Goal: Find contact information: Find contact information

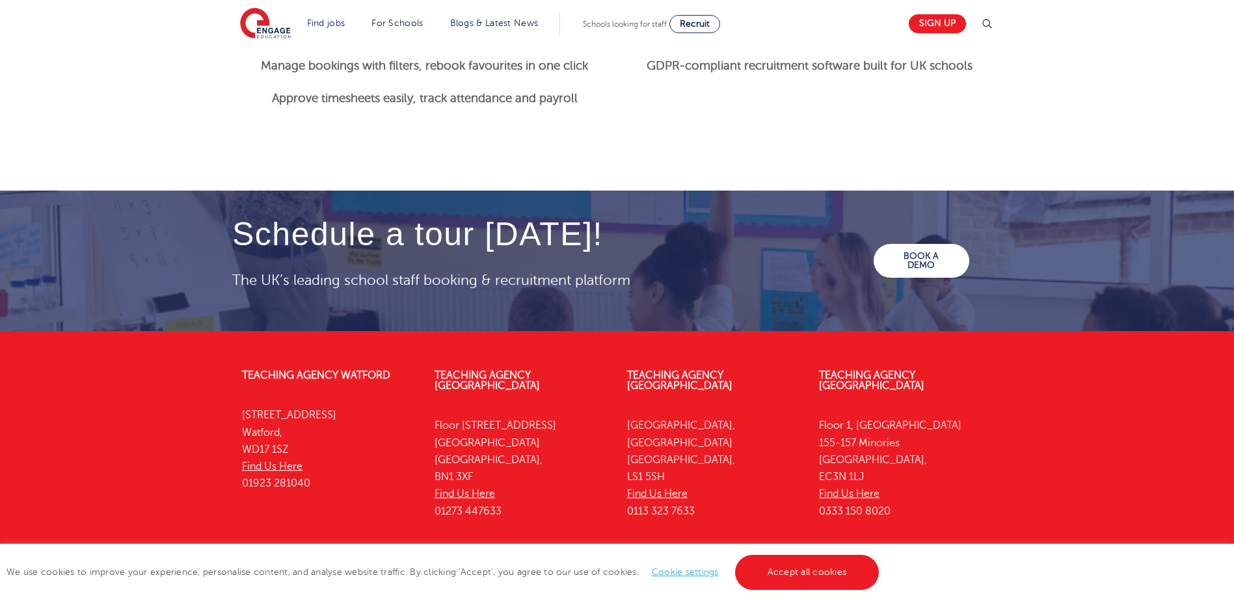
scroll to position [1805, 0]
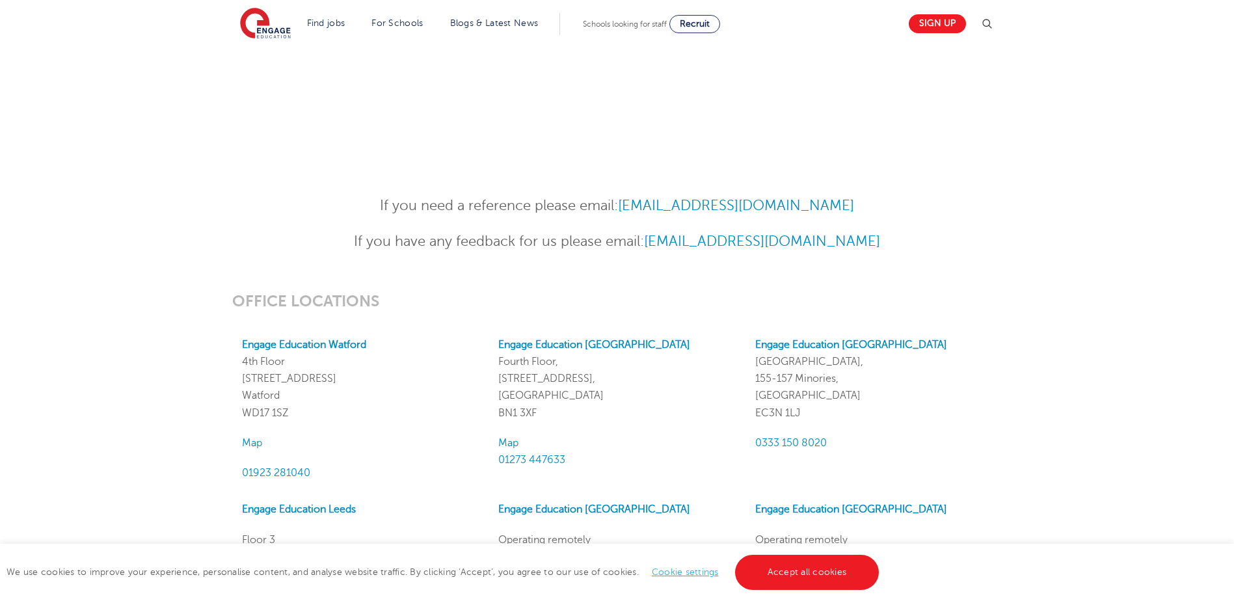
scroll to position [911, 0]
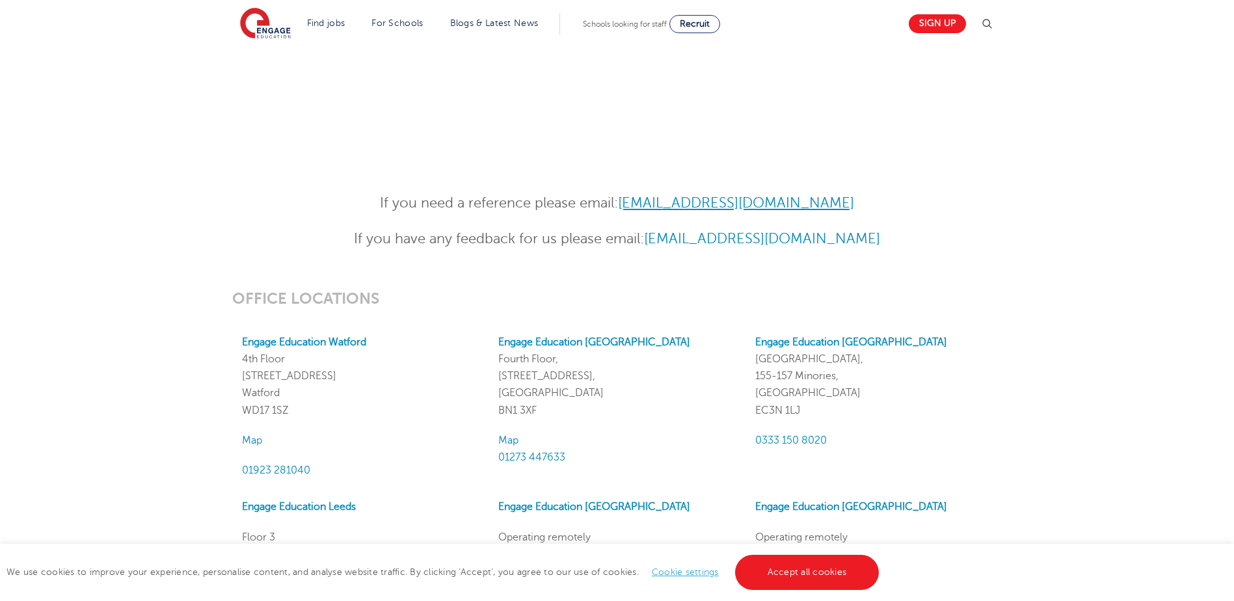
drag, startPoint x: 877, startPoint y: 206, endPoint x: 626, endPoint y: 206, distance: 251.1
click at [626, 206] on p "If you need a reference please email: References@engagepartners.co.uk" at bounding box center [617, 203] width 638 height 23
copy link "References@engagepartners.co.uk"
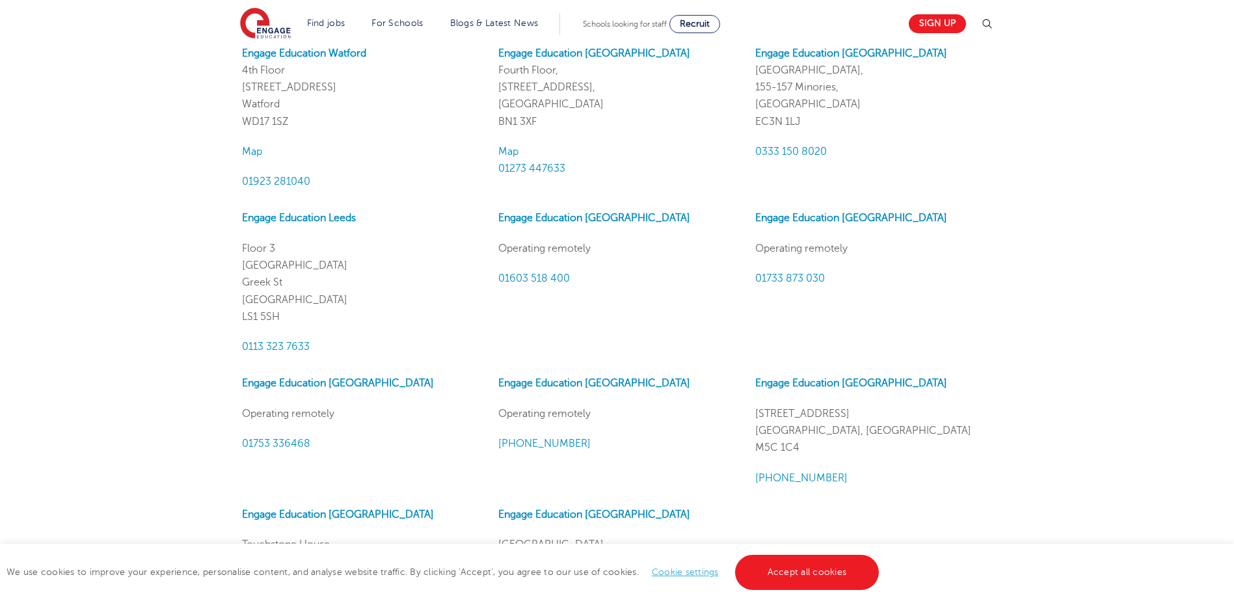
scroll to position [1171, 0]
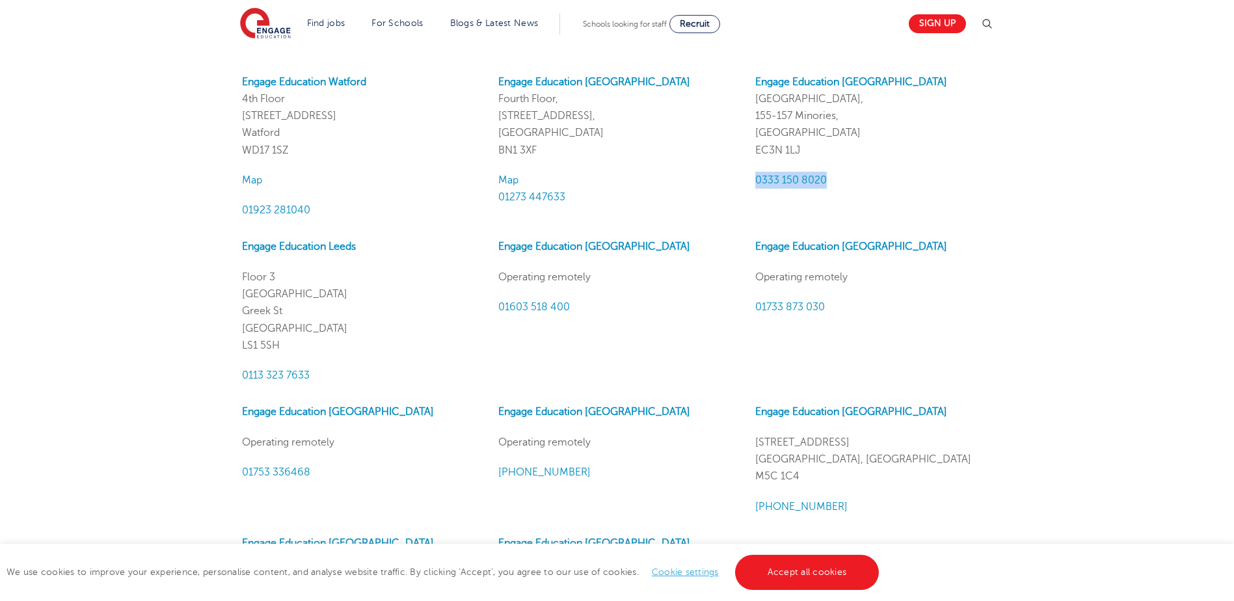
drag, startPoint x: 850, startPoint y: 183, endPoint x: 752, endPoint y: 183, distance: 98.2
click at [752, 183] on div "Engage Education London Portsoken House, 155-157 Minories, London EC3N 1LJ 0333…" at bounding box center [873, 146] width 256 height 146
copy span "0333 150 8020"
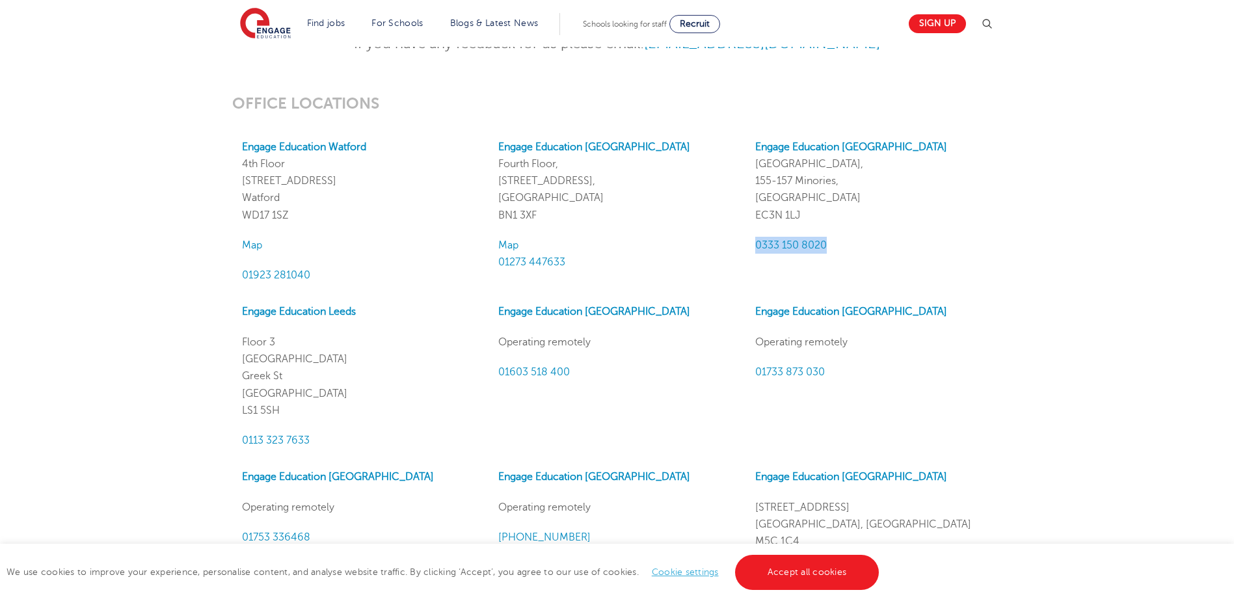
scroll to position [1600, 0]
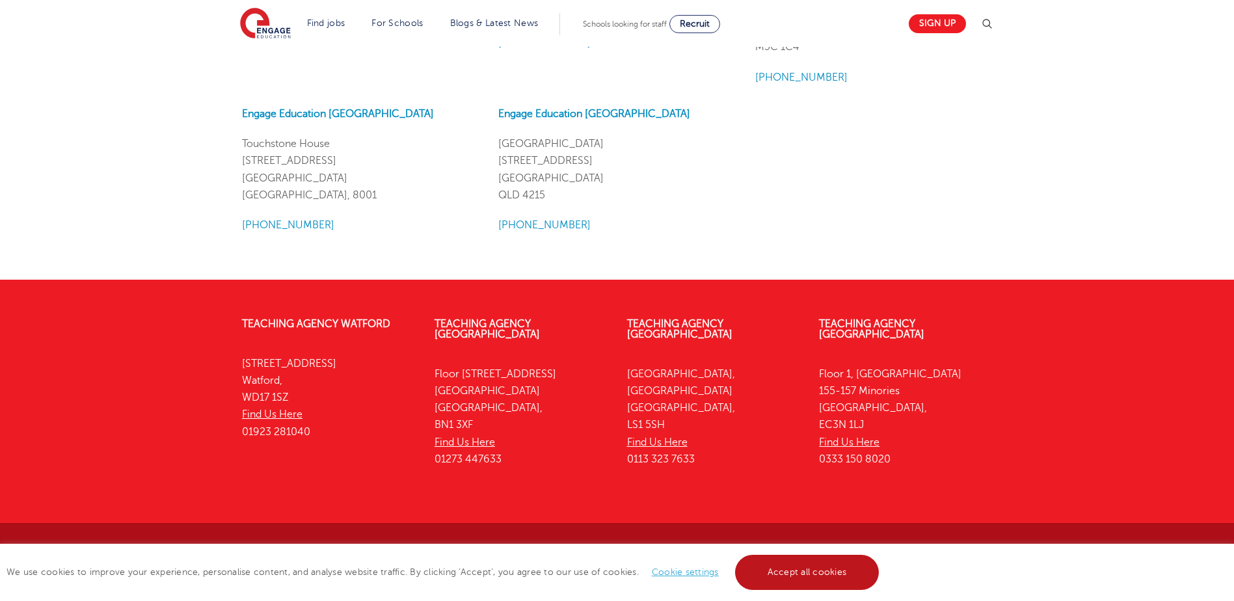
click at [849, 572] on link "Accept all cookies" at bounding box center [807, 572] width 144 height 35
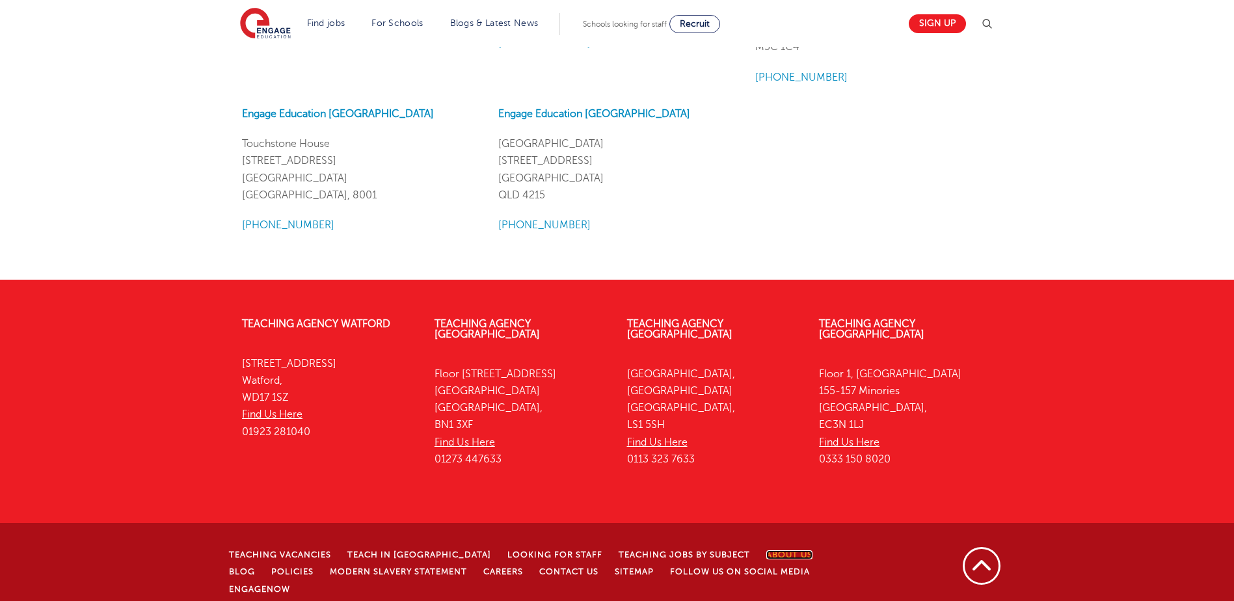
click at [766, 550] on link "About Us" at bounding box center [789, 554] width 46 height 9
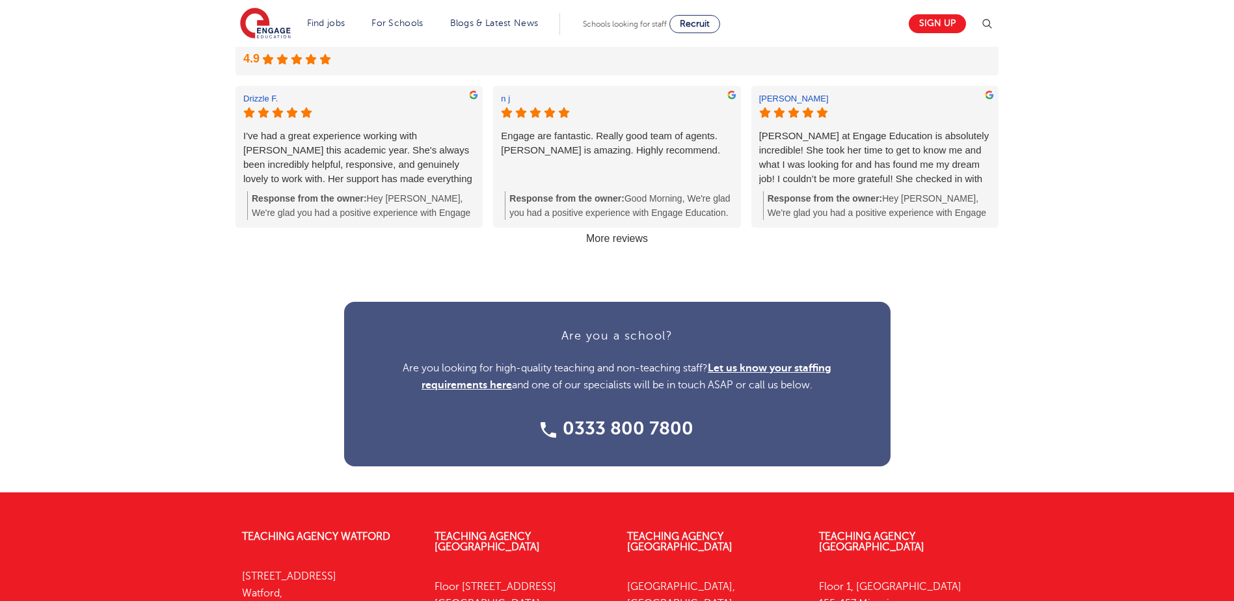
scroll to position [1496, 0]
